Goal: Task Accomplishment & Management: Manage account settings

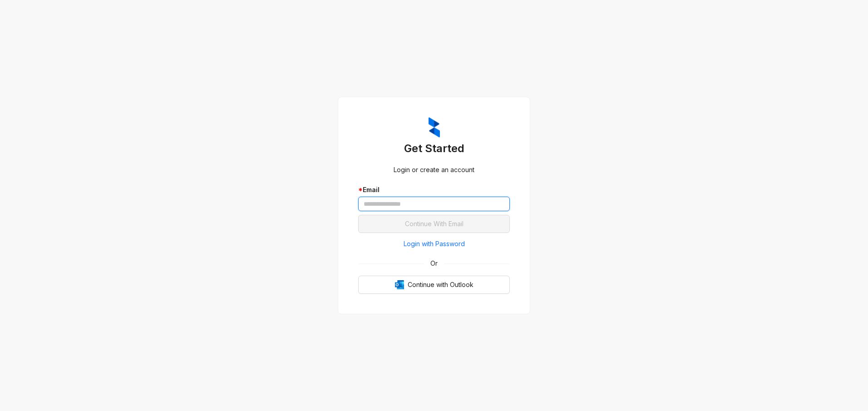
click at [392, 199] on input "text" at bounding box center [434, 204] width 152 height 15
type input "**********"
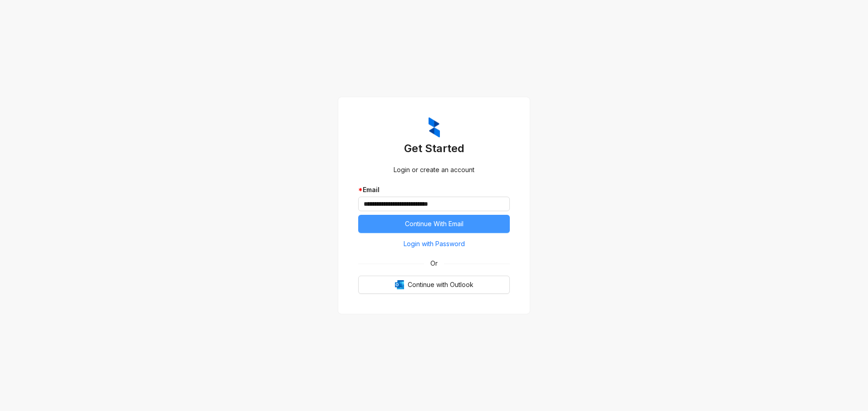
click at [413, 220] on span "Continue With Email" at bounding box center [434, 224] width 59 height 10
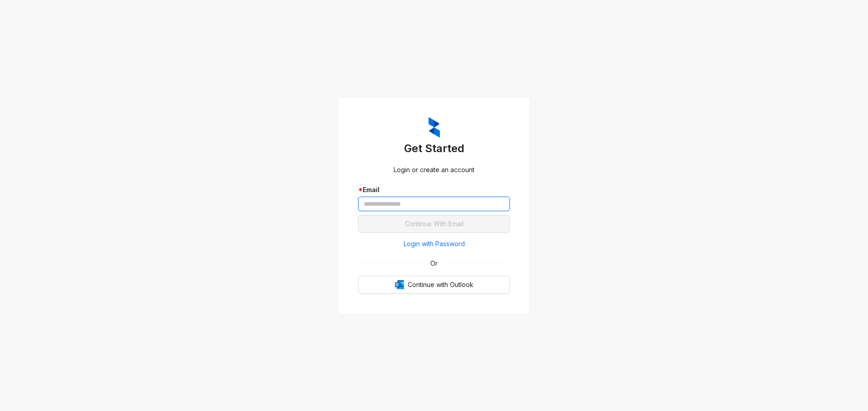
click at [459, 199] on input "text" at bounding box center [434, 204] width 152 height 15
type input "**********"
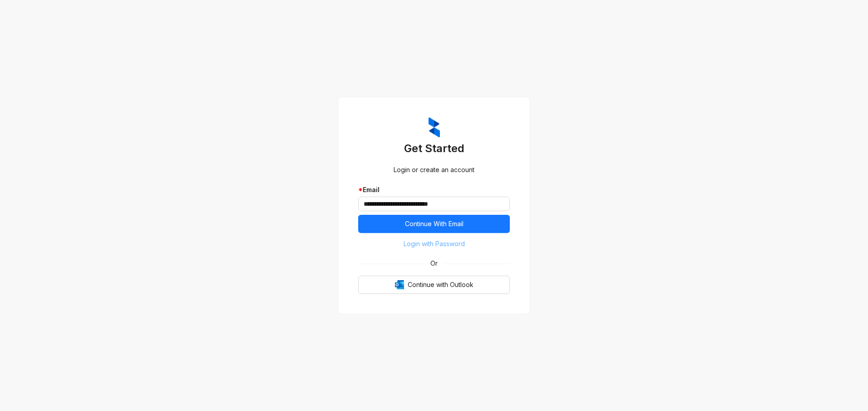
click at [439, 244] on span "Login with Password" at bounding box center [434, 244] width 61 height 10
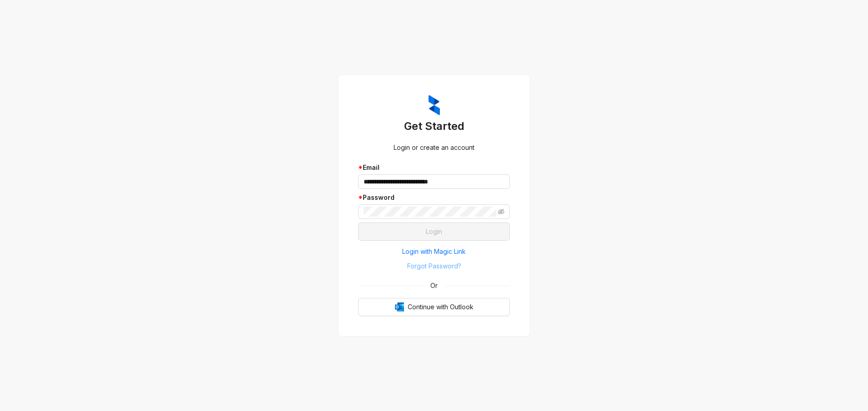
click at [423, 266] on span "Forgot Password?" at bounding box center [434, 266] width 54 height 10
click at [455, 265] on span "Forgot Password?" at bounding box center [434, 266] width 54 height 10
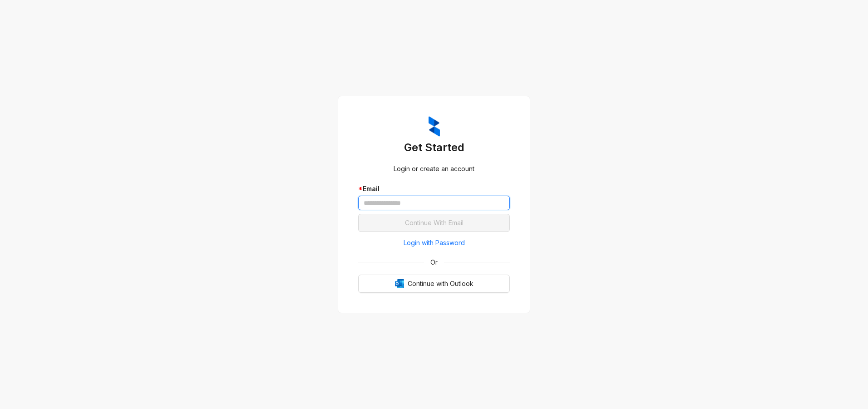
click at [475, 205] on input "text" at bounding box center [434, 203] width 152 height 15
type input "**********"
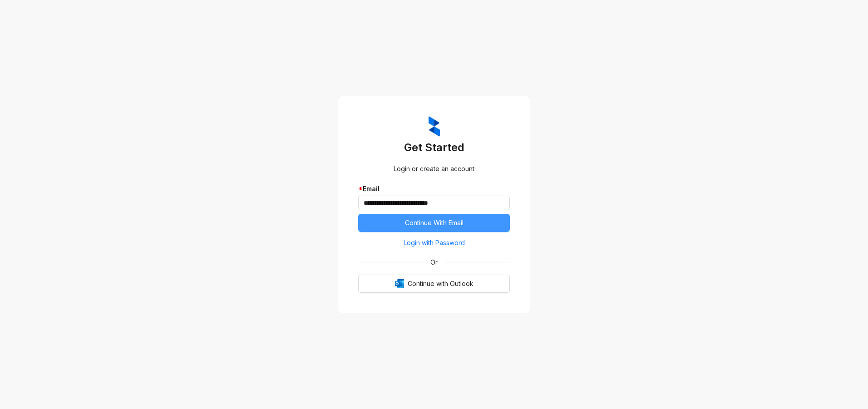
click at [487, 226] on button "Continue With Email" at bounding box center [434, 223] width 152 height 18
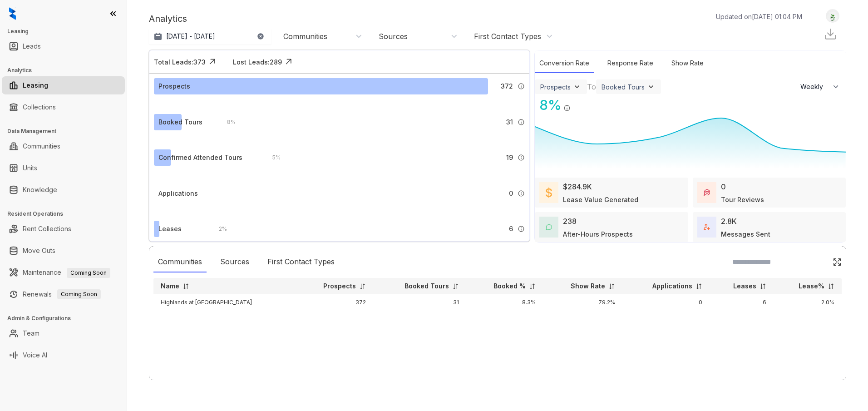
select select "******"
click at [56, 104] on link "Collections" at bounding box center [39, 107] width 33 height 18
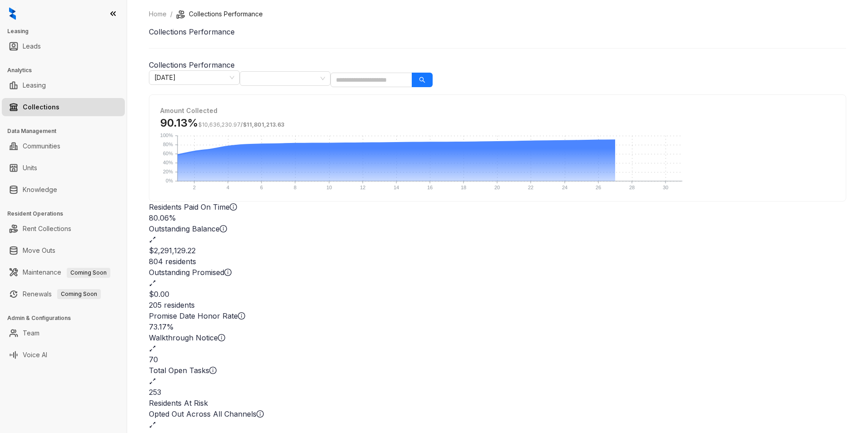
click at [396, 245] on h2 "$2,291,129.22" at bounding box center [498, 250] width 698 height 11
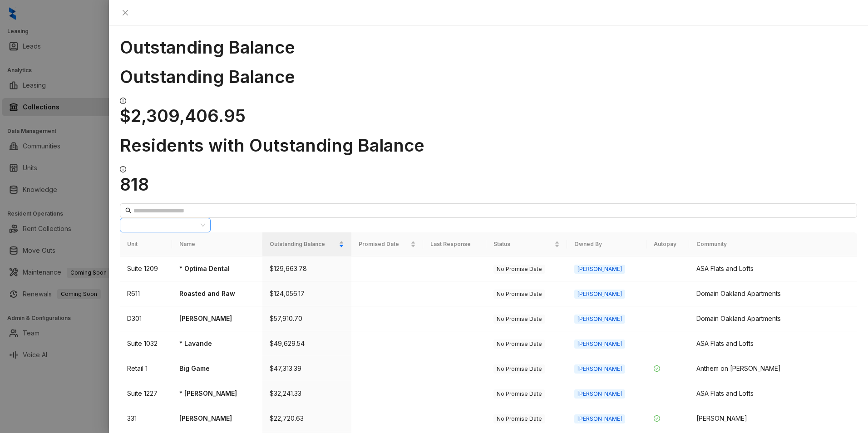
click at [199, 219] on div at bounding box center [161, 225] width 78 height 13
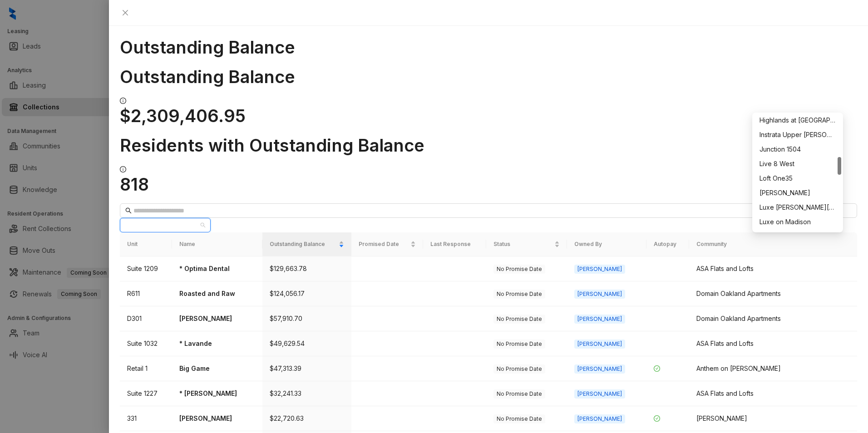
scroll to position [275, 0]
click at [794, 121] on div "Highlands at [GEOGRAPHIC_DATA]" at bounding box center [798, 123] width 76 height 10
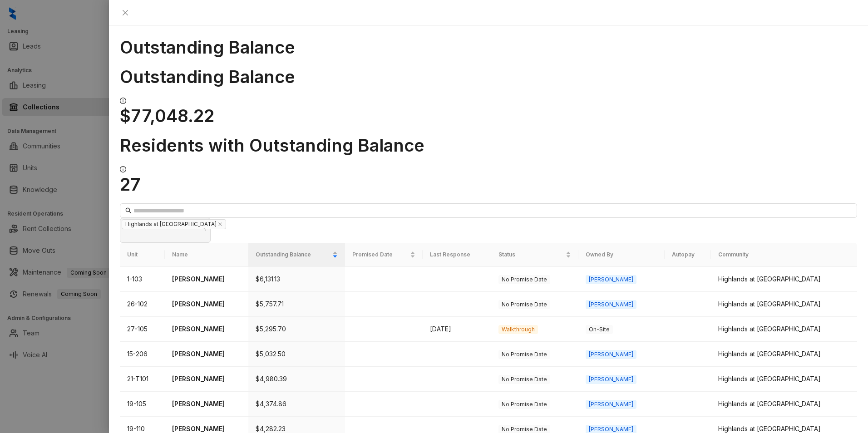
click at [609, 88] on div "Outstanding Balance $77,048.22 Residents with Outstanding Balance 27" at bounding box center [489, 130] width 738 height 129
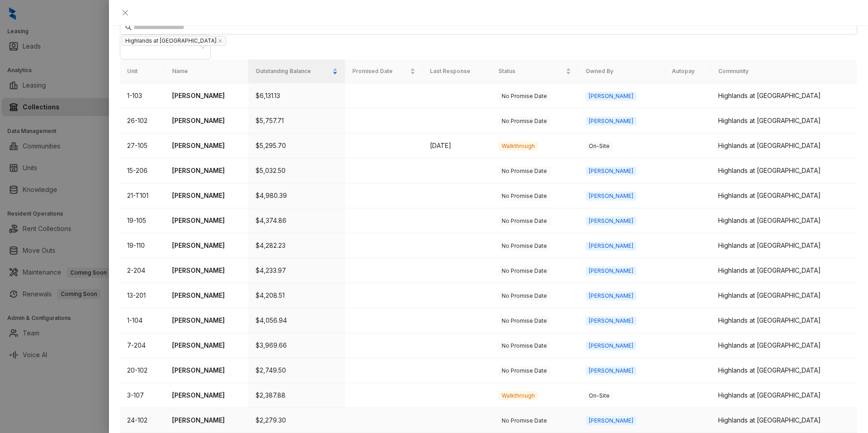
scroll to position [250, 0]
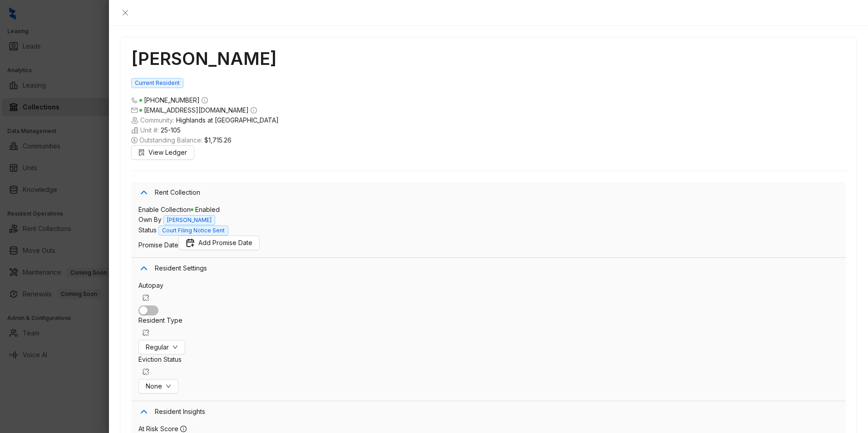
scroll to position [302, 0]
click at [99, 52] on div at bounding box center [434, 216] width 868 height 433
